Goal: Task Accomplishment & Management: Complete application form

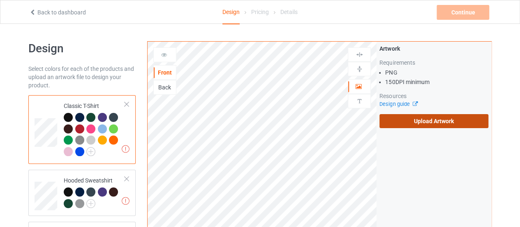
click at [451, 126] on label "Upload Artwork" at bounding box center [434, 121] width 109 height 14
click at [0, 0] on input "Upload Artwork" at bounding box center [0, 0] width 0 height 0
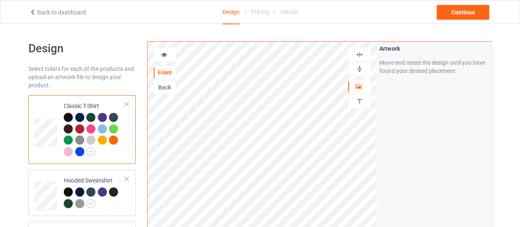
click at [166, 86] on div "Back" at bounding box center [165, 87] width 22 height 8
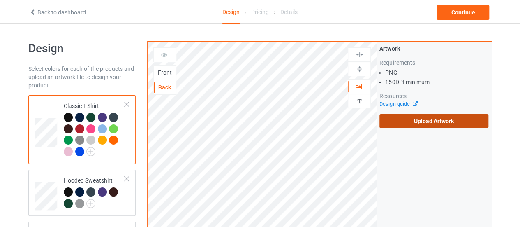
click at [430, 121] on label "Upload Artwork" at bounding box center [434, 121] width 109 height 14
click at [0, 0] on input "Upload Artwork" at bounding box center [0, 0] width 0 height 0
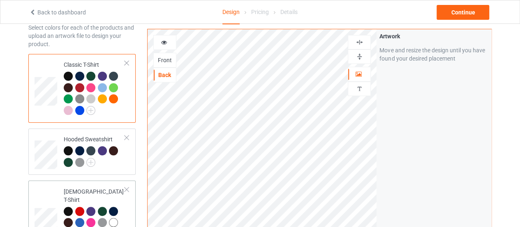
scroll to position [41, 0]
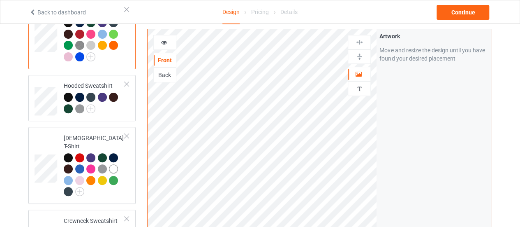
scroll to position [11, 0]
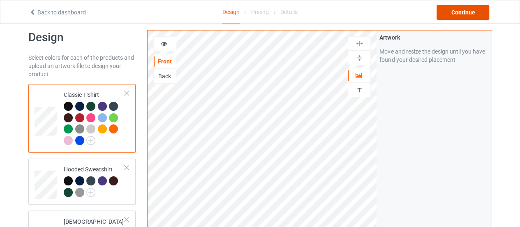
click at [467, 17] on div "Continue" at bounding box center [463, 12] width 53 height 15
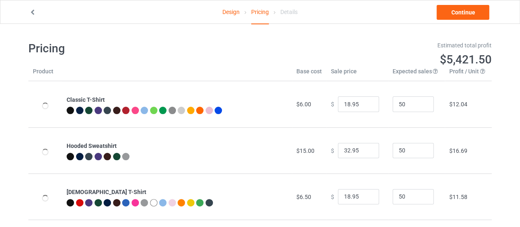
type input "26.95"
type input "46.95"
type input "26.95"
type input "39.95"
type input "28.95"
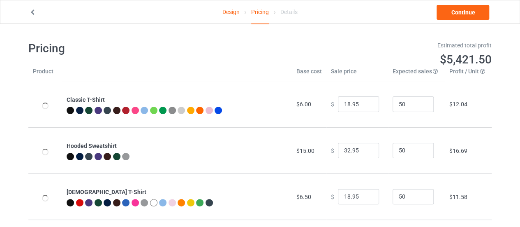
type input "32.95"
type input "30.95"
type input "31.95"
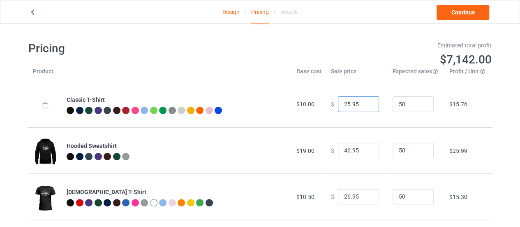
click at [366, 106] on input "25.95" at bounding box center [358, 104] width 41 height 16
click at [366, 106] on input "24.95" at bounding box center [358, 104] width 41 height 16
click at [366, 106] on input "23.95" at bounding box center [358, 104] width 41 height 16
click at [366, 106] on input "22.95" at bounding box center [358, 104] width 41 height 16
click at [366, 106] on input "21.95" at bounding box center [358, 104] width 41 height 16
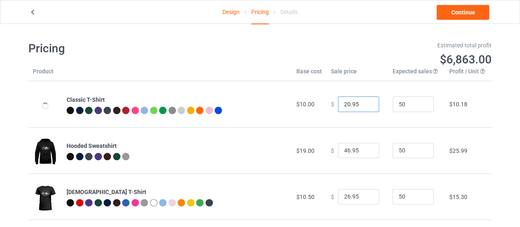
click at [366, 106] on input "20.95" at bounding box center [358, 104] width 41 height 16
type input "19.95"
click at [366, 106] on input "19.95" at bounding box center [358, 104] width 41 height 16
click at [366, 152] on input "45.95" at bounding box center [358, 151] width 41 height 16
click at [366, 152] on input "44.95" at bounding box center [358, 151] width 41 height 16
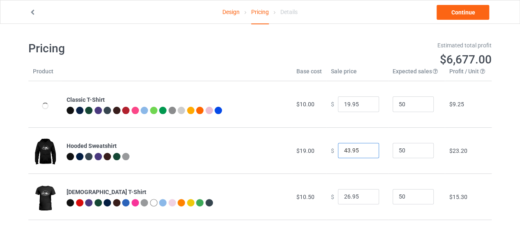
click at [366, 152] on input "43.95" at bounding box center [358, 151] width 41 height 16
click at [366, 152] on input "42.95" at bounding box center [358, 151] width 41 height 16
click at [366, 152] on input "41.95" at bounding box center [358, 151] width 41 height 16
click at [366, 152] on input "40.95" at bounding box center [358, 151] width 41 height 16
click at [366, 152] on input "39.95" at bounding box center [358, 151] width 41 height 16
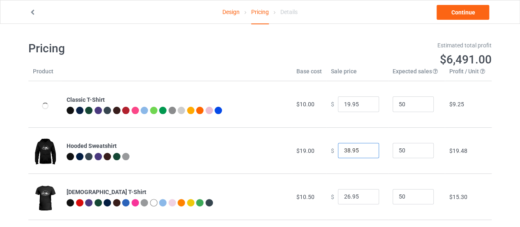
click at [366, 152] on input "38.95" at bounding box center [358, 151] width 41 height 16
click at [366, 152] on input "37.95" at bounding box center [358, 151] width 41 height 16
click at [366, 152] on input "36.95" at bounding box center [358, 151] width 41 height 16
click at [366, 152] on input "35.95" at bounding box center [358, 151] width 41 height 16
click at [366, 152] on input "34.95" at bounding box center [358, 151] width 41 height 16
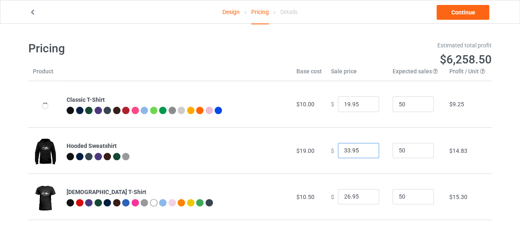
click at [366, 152] on input "33.95" at bounding box center [358, 151] width 41 height 16
type input "32.95"
click at [366, 152] on input "32.95" at bounding box center [358, 151] width 41 height 16
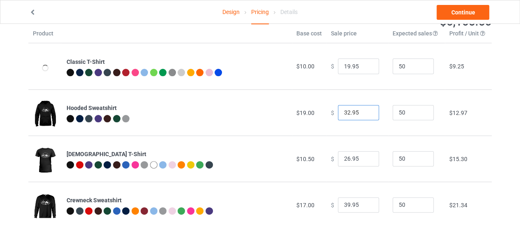
scroll to position [41, 0]
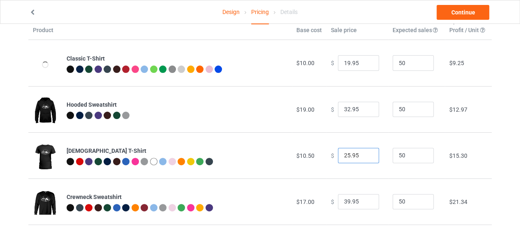
click at [365, 156] on input "25.95" at bounding box center [358, 156] width 41 height 16
click at [365, 156] on input "24.95" at bounding box center [358, 156] width 41 height 16
click at [365, 156] on input "23.95" at bounding box center [358, 156] width 41 height 16
click at [365, 156] on input "22.95" at bounding box center [358, 156] width 41 height 16
type input "21.95"
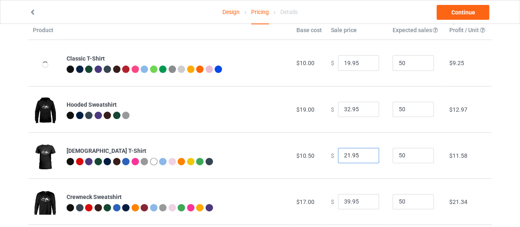
click at [365, 156] on input "21.95" at bounding box center [358, 156] width 41 height 16
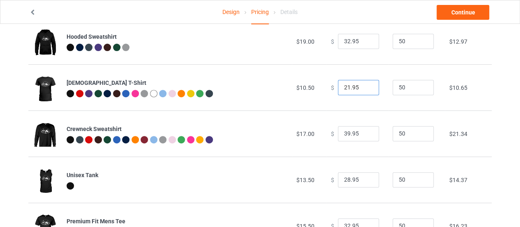
scroll to position [123, 0]
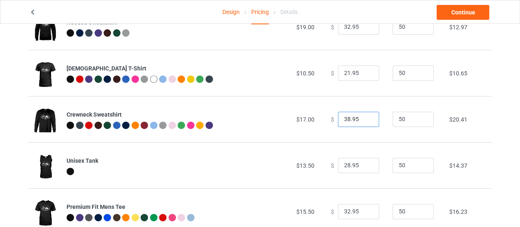
click at [367, 121] on input "38.95" at bounding box center [358, 120] width 41 height 16
click at [367, 121] on input "37.95" at bounding box center [358, 120] width 41 height 16
click at [367, 121] on input "36.95" at bounding box center [358, 120] width 41 height 16
click at [367, 121] on input "35.95" at bounding box center [358, 120] width 41 height 16
click at [367, 121] on input "34.95" at bounding box center [358, 120] width 41 height 16
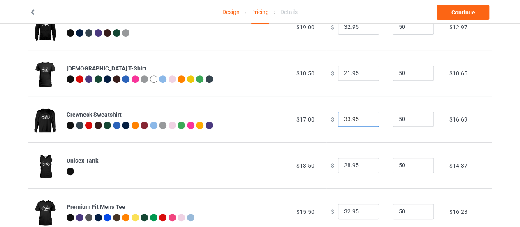
click at [367, 121] on input "33.95" at bounding box center [358, 120] width 41 height 16
click at [367, 121] on input "32.95" at bounding box center [358, 120] width 41 height 16
click at [367, 121] on input "31.95" at bounding box center [358, 120] width 41 height 16
click at [367, 121] on input "30.95" at bounding box center [358, 120] width 41 height 16
click at [367, 121] on input "29.95" at bounding box center [358, 120] width 41 height 16
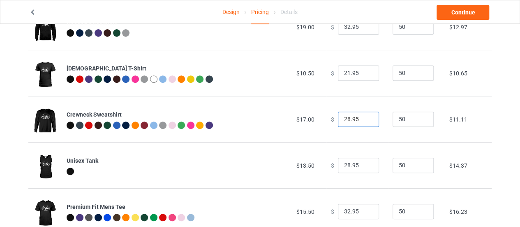
click at [367, 121] on input "28.95" at bounding box center [358, 120] width 41 height 16
type input "27.95"
click at [367, 121] on input "27.95" at bounding box center [358, 120] width 41 height 16
click at [367, 168] on input "27.95" at bounding box center [358, 166] width 41 height 16
click at [367, 168] on input "26.95" at bounding box center [358, 166] width 41 height 16
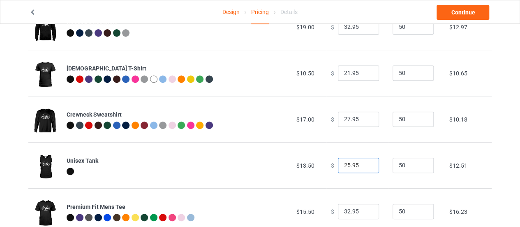
click at [367, 168] on input "25.95" at bounding box center [358, 166] width 41 height 16
click at [367, 168] on input "24.95" at bounding box center [358, 166] width 41 height 16
click at [367, 168] on input "23.95" at bounding box center [358, 166] width 41 height 16
click at [367, 168] on input "22.95" at bounding box center [358, 166] width 41 height 16
click at [365, 160] on input "22.95" at bounding box center [358, 166] width 41 height 16
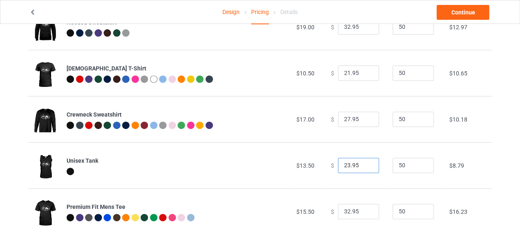
click at [365, 163] on input "23.95" at bounding box center [358, 166] width 41 height 16
type input "24.95"
click at [365, 163] on input "24.95" at bounding box center [358, 166] width 41 height 16
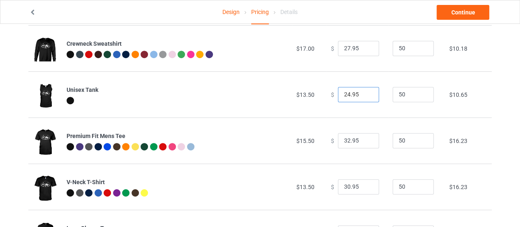
scroll to position [206, 0]
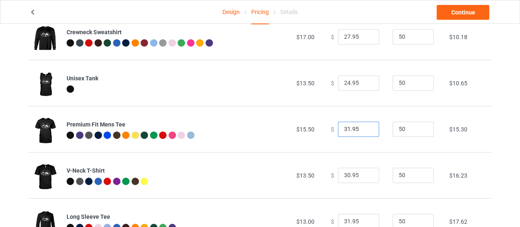
click at [366, 130] on input "31.95" at bounding box center [358, 129] width 41 height 16
click at [366, 130] on input "30.95" at bounding box center [358, 129] width 41 height 16
click at [366, 130] on input "29.95" at bounding box center [358, 129] width 41 height 16
click at [366, 130] on input "28.95" at bounding box center [358, 129] width 41 height 16
click at [366, 130] on input "27.95" at bounding box center [358, 129] width 41 height 16
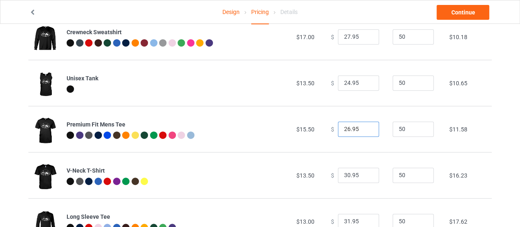
click at [366, 130] on input "26.95" at bounding box center [358, 129] width 41 height 16
click at [366, 130] on input "25.95" at bounding box center [358, 129] width 41 height 16
click at [366, 124] on input "25.95" at bounding box center [358, 129] width 41 height 16
type input "26.95"
click at [365, 127] on input "26.95" at bounding box center [358, 129] width 41 height 16
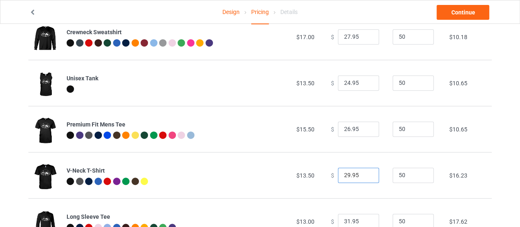
click at [369, 176] on input "29.95" at bounding box center [358, 175] width 41 height 16
click at [368, 176] on input "28.95" at bounding box center [358, 175] width 41 height 16
click at [368, 176] on input "27.95" at bounding box center [358, 175] width 41 height 16
click at [368, 176] on input "26.95" at bounding box center [358, 175] width 41 height 16
click at [368, 176] on input "25.95" at bounding box center [358, 175] width 41 height 16
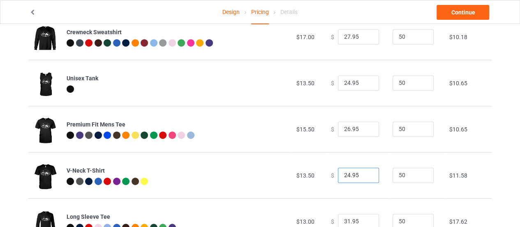
type input "24.95"
click at [368, 176] on input "24.95" at bounding box center [358, 175] width 41 height 16
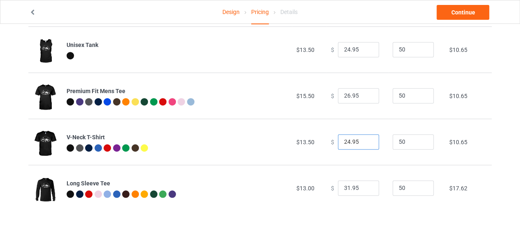
scroll to position [240, 0]
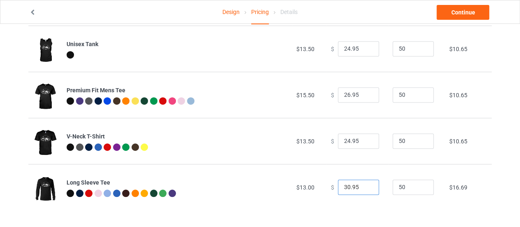
click at [363, 188] on input "30.95" at bounding box center [358, 187] width 41 height 16
click at [364, 188] on input "29.95" at bounding box center [358, 187] width 41 height 16
click at [364, 188] on input "28.95" at bounding box center [358, 187] width 41 height 16
click at [364, 188] on input "27.95" at bounding box center [358, 187] width 41 height 16
click at [364, 188] on input "26.95" at bounding box center [358, 187] width 41 height 16
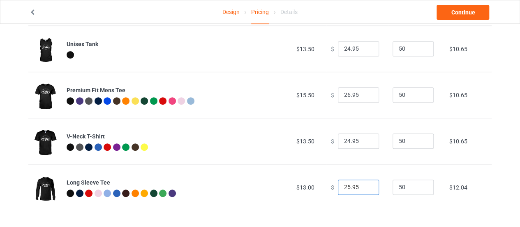
click at [364, 188] on input "25.95" at bounding box center [358, 187] width 41 height 16
click at [364, 188] on input "24.95" at bounding box center [358, 187] width 41 height 16
type input "23.95"
click at [364, 188] on input "23.95" at bounding box center [358, 187] width 41 height 16
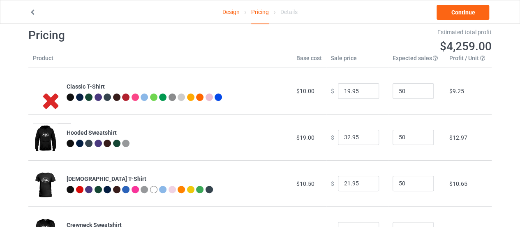
scroll to position [0, 0]
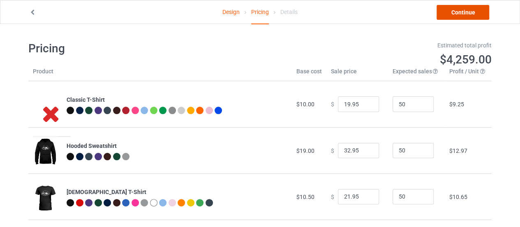
click at [455, 16] on link "Continue" at bounding box center [463, 12] width 53 height 15
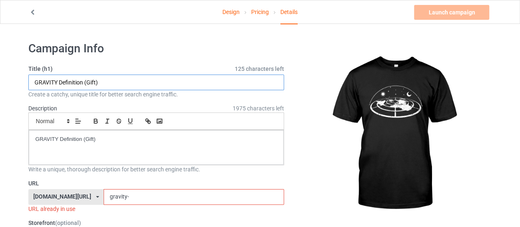
drag, startPoint x: 82, startPoint y: 79, endPoint x: 15, endPoint y: 85, distance: 67.7
type input "The Firmament (Gift)"
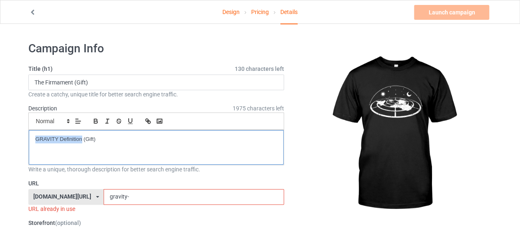
drag, startPoint x: 81, startPoint y: 139, endPoint x: 26, endPoint y: 139, distance: 55.1
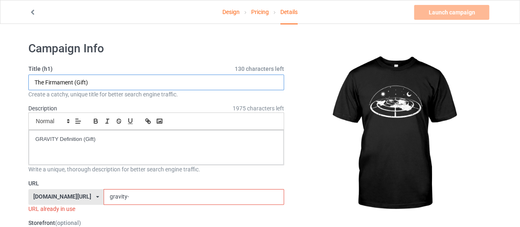
click at [48, 76] on input "The Firmament (Gift)" at bounding box center [156, 82] width 256 height 16
drag, startPoint x: 73, startPoint y: 82, endPoint x: 17, endPoint y: 82, distance: 56.0
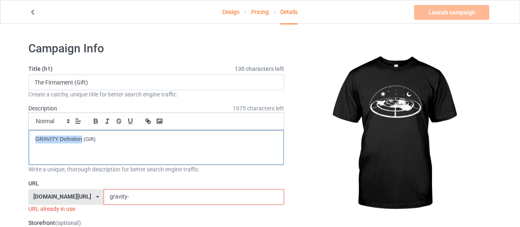
drag, startPoint x: 82, startPoint y: 141, endPoint x: 0, endPoint y: 135, distance: 82.1
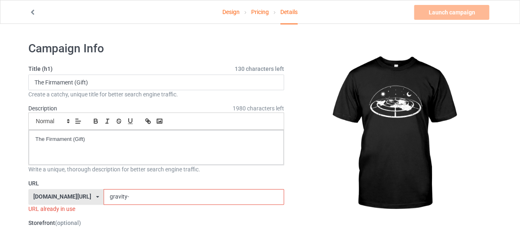
click at [107, 198] on input "gravity-" at bounding box center [194, 197] width 180 height 16
drag, startPoint x: 107, startPoint y: 198, endPoint x: 66, endPoint y: 196, distance: 40.8
click at [66, 196] on div "[DOMAIN_NAME][URL] [DOMAIN_NAME][URL] 587d0d41cee36fd012c64a69 gravity-" at bounding box center [156, 197] width 256 height 16
paste input "The Firmament"
drag, startPoint x: 96, startPoint y: 193, endPoint x: 72, endPoint y: 193, distance: 24.7
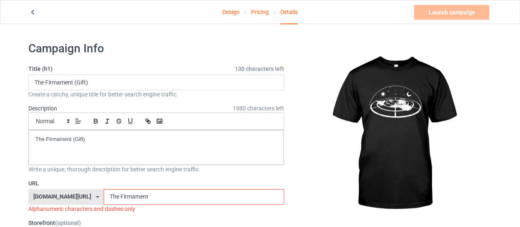
click at [72, 193] on div "[DOMAIN_NAME][URL] [DOMAIN_NAME][URL] 587d0d41cee36fd012c64a69 The Firmament" at bounding box center [156, 197] width 256 height 16
click at [104, 197] on input "Firmament" at bounding box center [194, 197] width 180 height 16
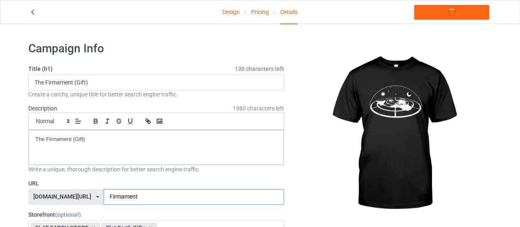
click at [124, 195] on input "Firmament" at bounding box center [194, 197] width 180 height 16
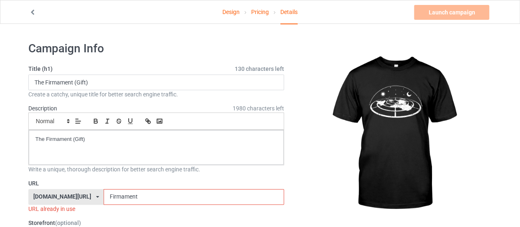
click at [130, 195] on input "Firmament" at bounding box center [194, 197] width 180 height 16
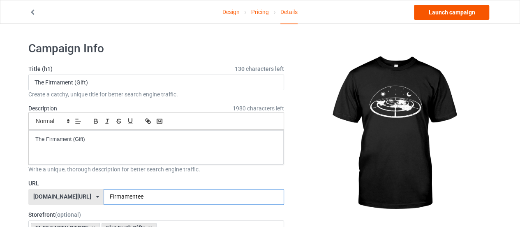
type input "Firmamentee"
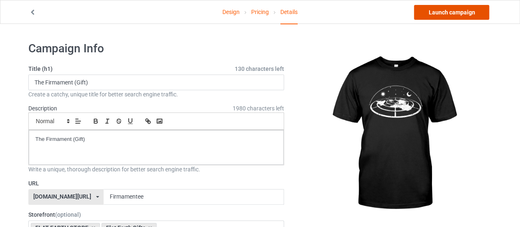
click at [464, 12] on link "Launch campaign" at bounding box center [451, 12] width 75 height 15
